Goal: Navigation & Orientation: Find specific page/section

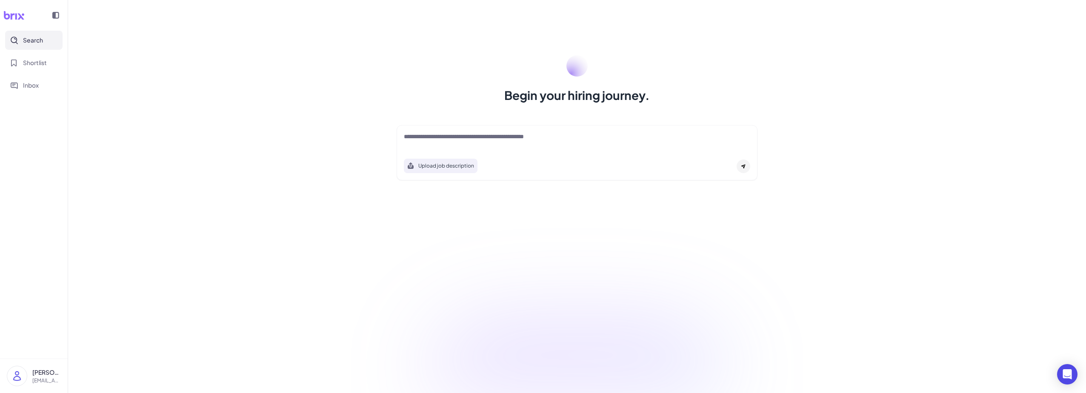
click at [554, 136] on textarea at bounding box center [577, 137] width 346 height 10
click at [56, 62] on button "Shortlist" at bounding box center [33, 62] width 57 height 19
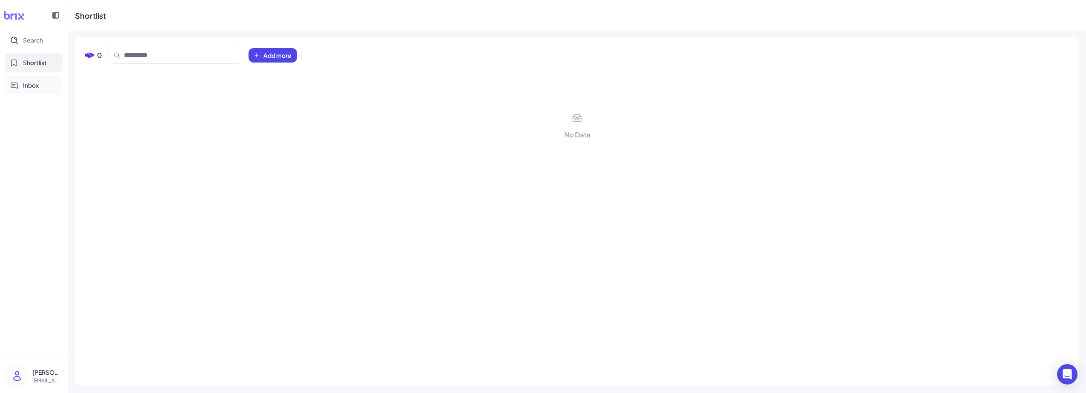
click at [21, 88] on button "Inbox" at bounding box center [33, 85] width 57 height 19
click at [30, 46] on button "Search" at bounding box center [33, 40] width 57 height 19
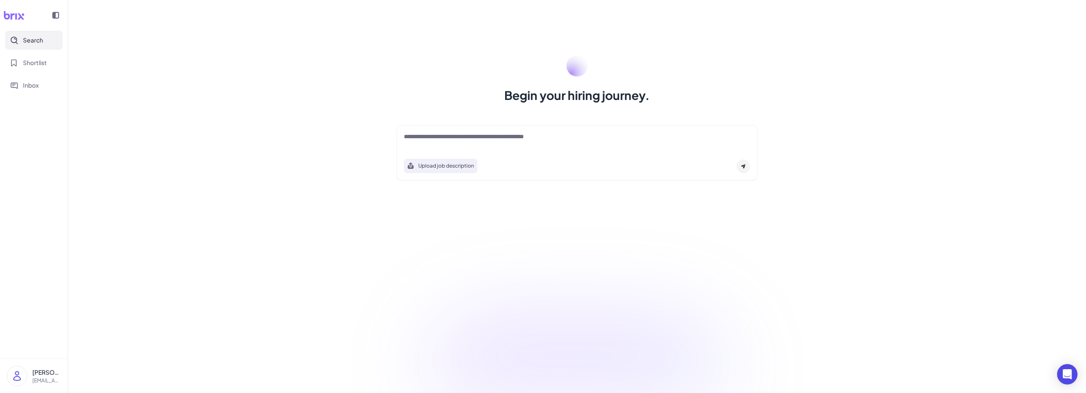
click at [42, 372] on p "[PERSON_NAME]" at bounding box center [46, 372] width 29 height 9
click at [80, 352] on div "My Account" at bounding box center [84, 349] width 94 height 19
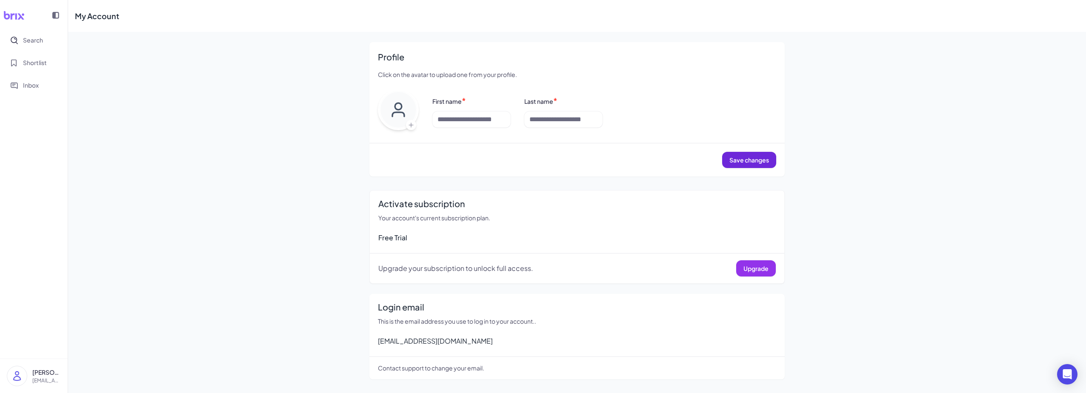
click at [760, 263] on button "Upgrade" at bounding box center [756, 268] width 40 height 16
